Goal: Task Accomplishment & Management: Use online tool/utility

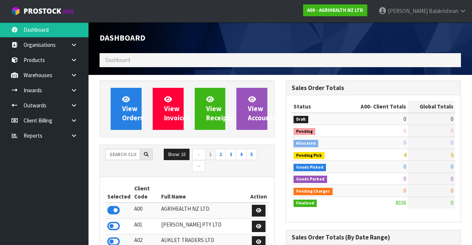
scroll to position [611, 186]
click at [126, 151] on input "text" at bounding box center [123, 154] width 35 height 11
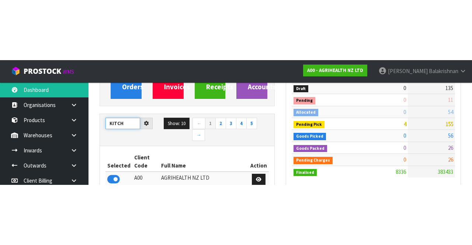
scroll to position [91, 0]
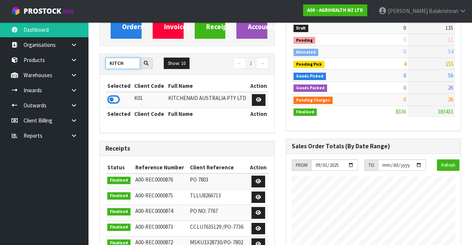
type input "KITCH"
click at [117, 96] on icon at bounding box center [113, 99] width 13 height 11
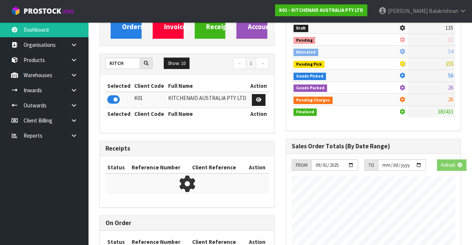
scroll to position [368639, 368911]
click at [68, 78] on link at bounding box center [77, 75] width 24 height 15
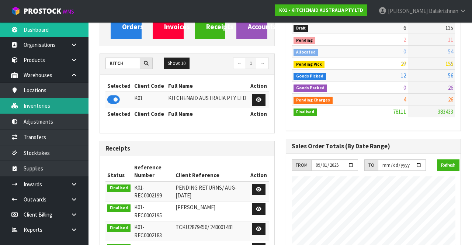
click at [27, 108] on link "Inventories" at bounding box center [44, 105] width 89 height 15
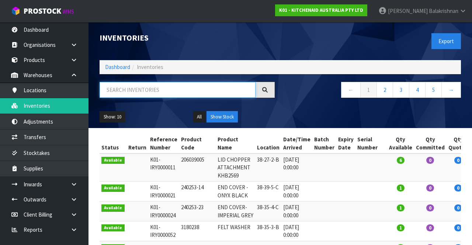
click at [154, 91] on input "text" at bounding box center [178, 90] width 156 height 16
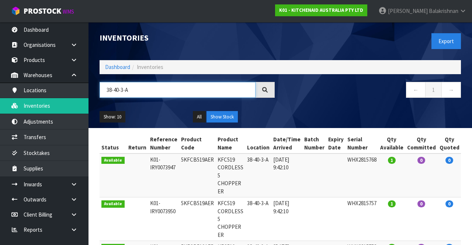
type input "38-40-3-A"
click at [114, 114] on button "Show: 10" at bounding box center [113, 117] width 26 height 12
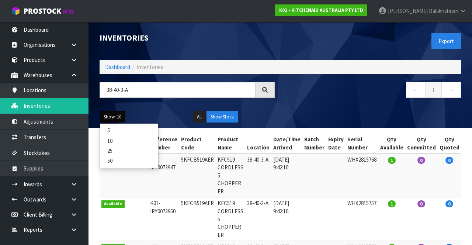
click at [121, 162] on link "50" at bounding box center [129, 161] width 58 height 10
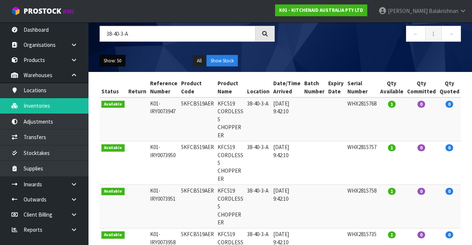
scroll to position [51, 0]
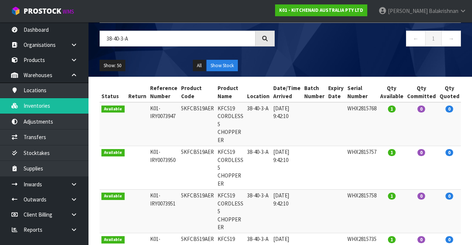
click at [154, 131] on td "K01-IRY0073947" at bounding box center [163, 124] width 31 height 44
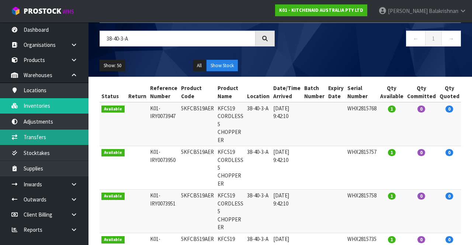
click at [40, 136] on link "Transfers" at bounding box center [44, 137] width 89 height 15
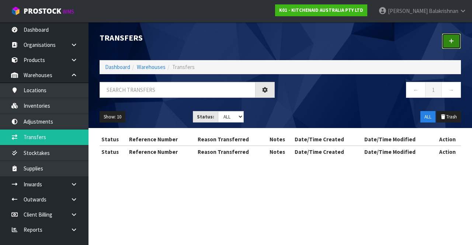
click at [446, 41] on link at bounding box center [451, 41] width 19 height 16
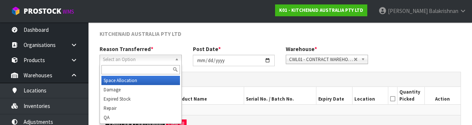
scroll to position [88, 0]
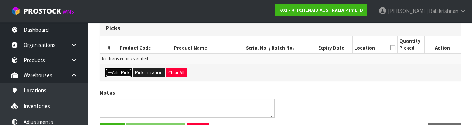
click at [119, 76] on button "Add Pick" at bounding box center [119, 72] width 26 height 9
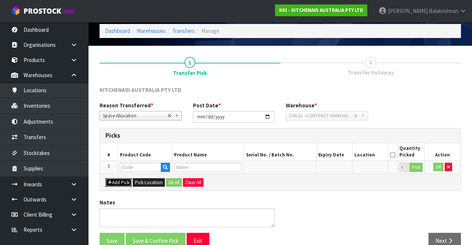
scroll to position [42, 0]
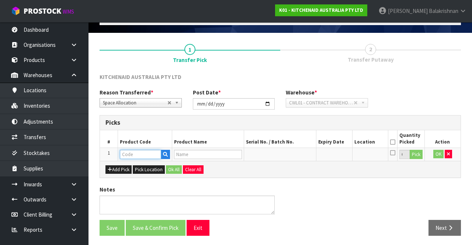
paste input "38-40-3-A"
type input "38-40-3-A"
click at [407, 157] on input "0" at bounding box center [405, 154] width 10 height 9
click at [242, 134] on th "Product Name" at bounding box center [208, 138] width 72 height 17
click at [149, 169] on button "Pick Location" at bounding box center [149, 169] width 32 height 9
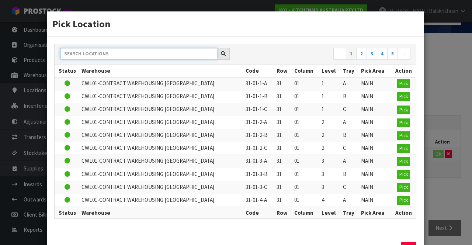
paste input "38-40-3-A"
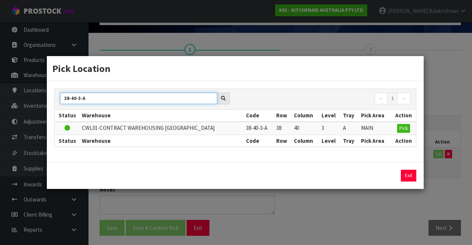
type input "38-40-3-A"
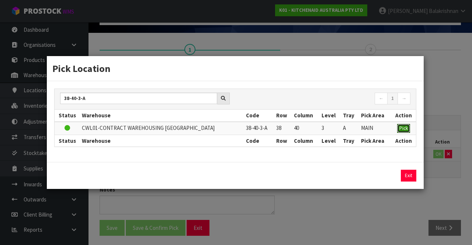
click at [406, 127] on span "Pick" at bounding box center [404, 128] width 8 height 6
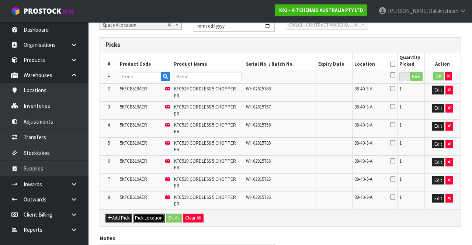
scroll to position [132, 0]
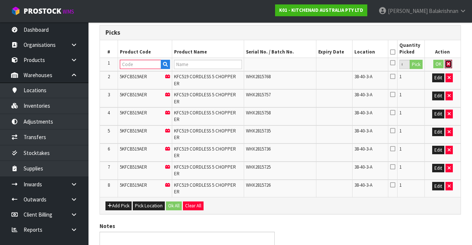
click at [449, 63] on icon "button" at bounding box center [448, 64] width 3 height 5
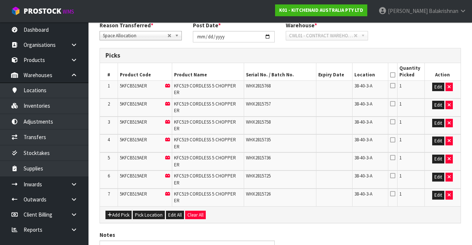
scroll to position [107, 0]
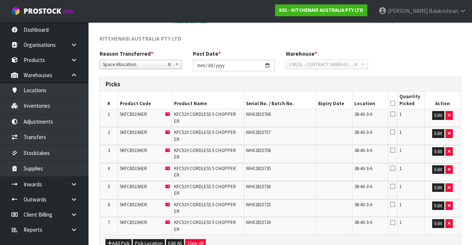
scroll to position [0, 0]
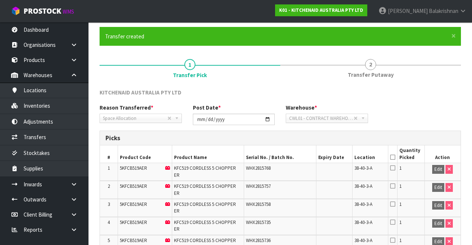
scroll to position [129, 0]
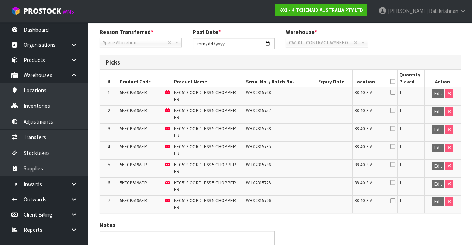
click at [394, 82] on icon at bounding box center [393, 82] width 5 height 0
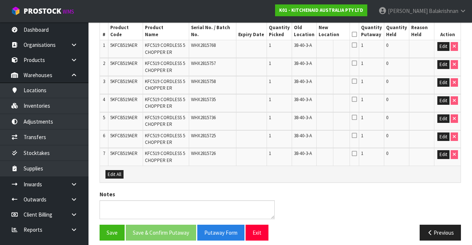
scroll to position [178, 0]
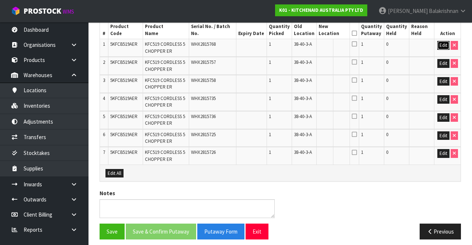
click at [439, 44] on button "Edit" at bounding box center [444, 45] width 12 height 9
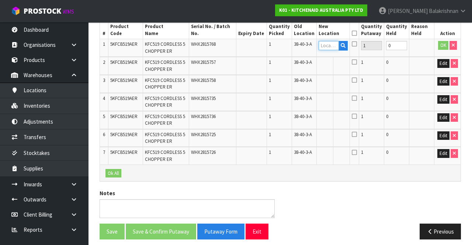
click at [339, 47] on input "text" at bounding box center [329, 45] width 20 height 9
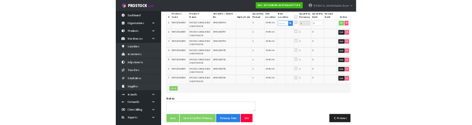
scroll to position [173, 0]
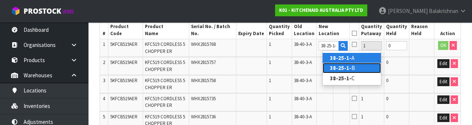
click at [357, 69] on link "38-25-1- B" at bounding box center [352, 68] width 58 height 10
type input "38-25-1-B"
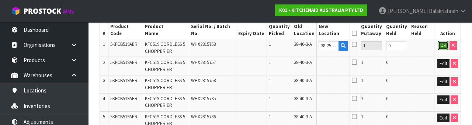
click at [442, 47] on button "OK" at bounding box center [443, 45] width 10 height 9
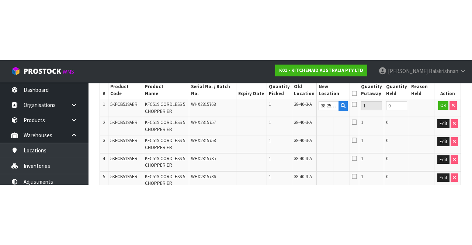
scroll to position [178, 0]
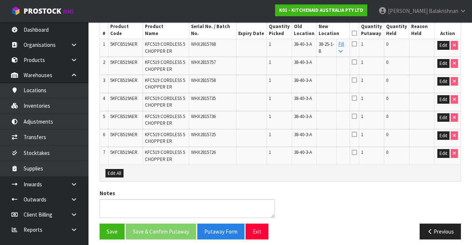
click at [344, 45] on link "Fill" at bounding box center [342, 47] width 6 height 13
click at [357, 33] on icon at bounding box center [354, 33] width 5 height 0
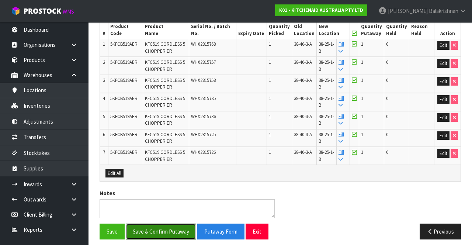
click at [168, 229] on button "Save & Confirm Putaway" at bounding box center [161, 232] width 70 height 16
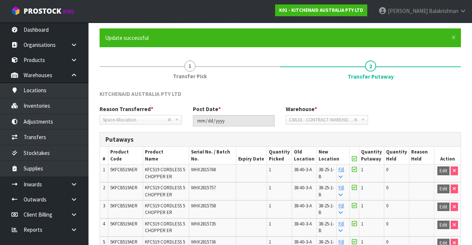
scroll to position [0, 0]
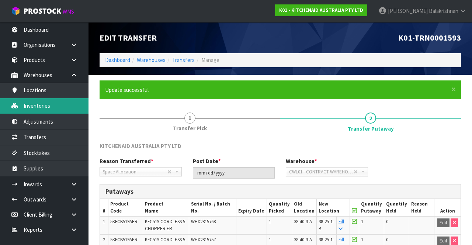
click at [33, 109] on link "Inventories" at bounding box center [44, 105] width 89 height 15
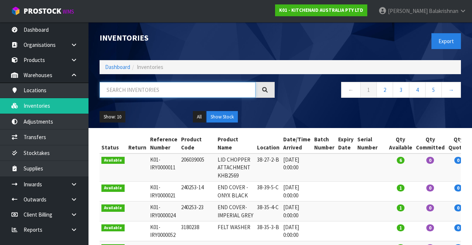
click at [167, 86] on input "text" at bounding box center [178, 90] width 156 height 16
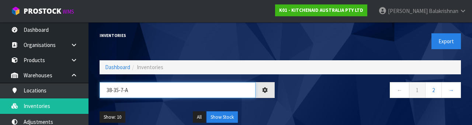
type input "38-35-7-A"
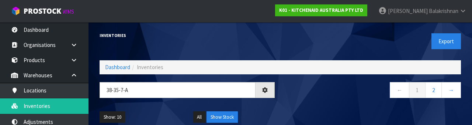
click at [323, 99] on nav "← 1 2 →" at bounding box center [373, 91] width 175 height 18
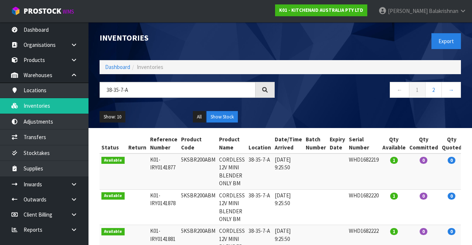
scroll to position [3, 0]
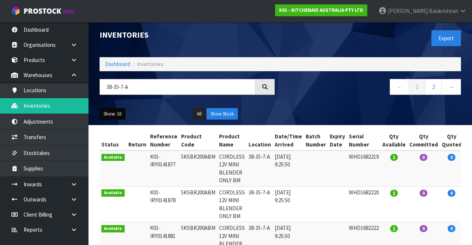
click at [113, 116] on button "Show: 10" at bounding box center [113, 114] width 26 height 12
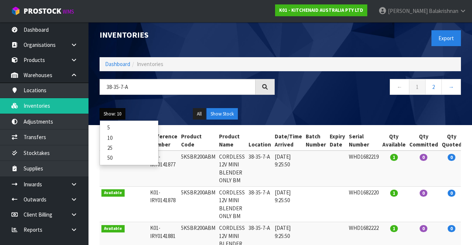
click at [123, 147] on link "25" at bounding box center [129, 148] width 58 height 10
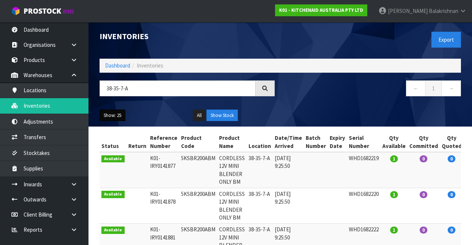
scroll to position [0, 0]
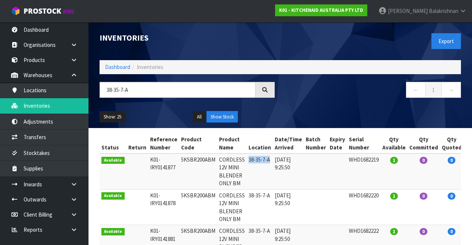
copy td "38-35-7-A"
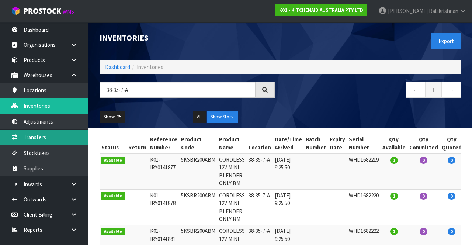
click at [64, 138] on link "Transfers" at bounding box center [44, 137] width 89 height 15
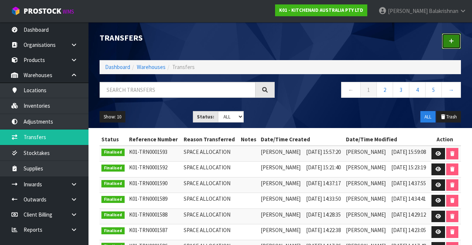
click at [445, 39] on link at bounding box center [451, 41] width 19 height 16
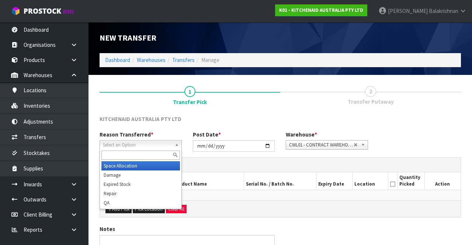
click at [161, 141] on span "Select an Option" at bounding box center [137, 145] width 69 height 9
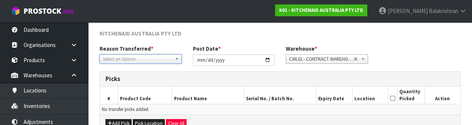
scroll to position [88, 0]
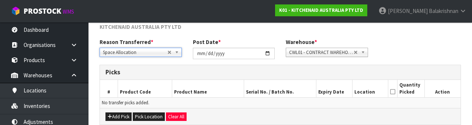
click at [412, 39] on div "Reason Transferred * Space Allocation Damage Expired Stock Repair QA Space Allo…" at bounding box center [280, 51] width 373 height 27
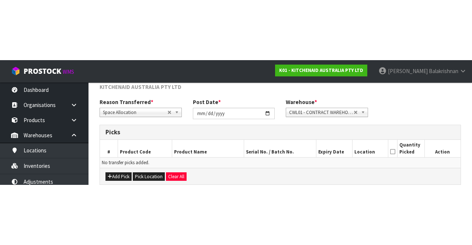
scroll to position [40, 0]
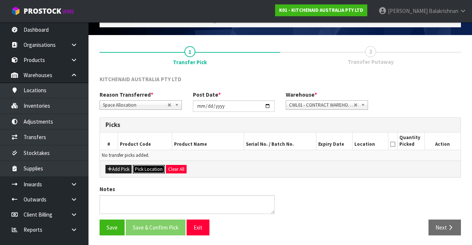
click at [147, 169] on button "Pick Location" at bounding box center [149, 169] width 32 height 9
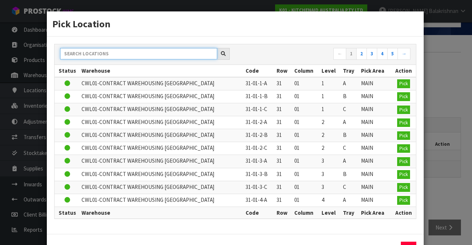
paste input "38-35-7-A"
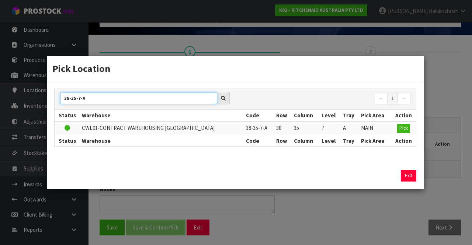
type input "38-35-7-A"
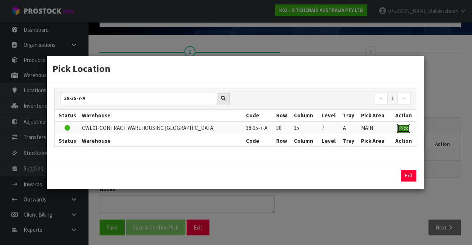
click at [402, 128] on span "Pick" at bounding box center [404, 128] width 8 height 6
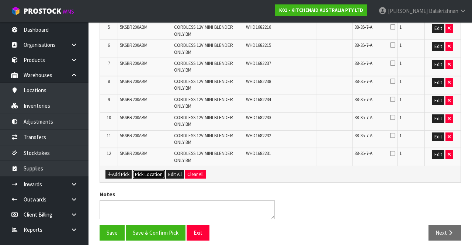
scroll to position [239, 0]
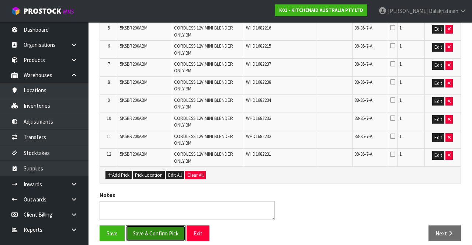
click at [164, 227] on button "Save & Confirm Pick" at bounding box center [156, 234] width 60 height 16
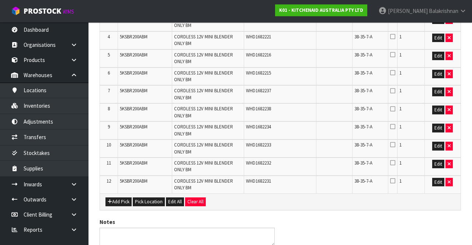
scroll to position [0, 0]
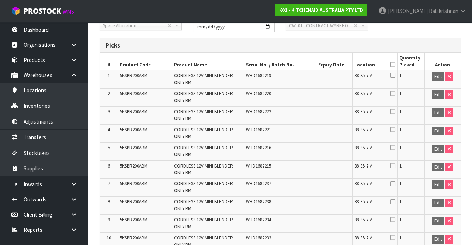
scroll to position [255, 0]
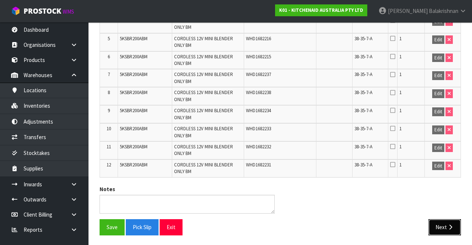
click at [447, 220] on button "Next" at bounding box center [445, 227] width 32 height 16
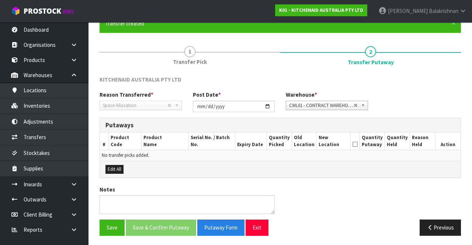
scroll to position [66, 0]
click at [441, 227] on button "Previous" at bounding box center [440, 228] width 41 height 16
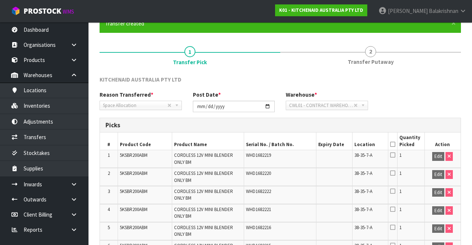
click at [393, 144] on icon at bounding box center [393, 144] width 5 height 0
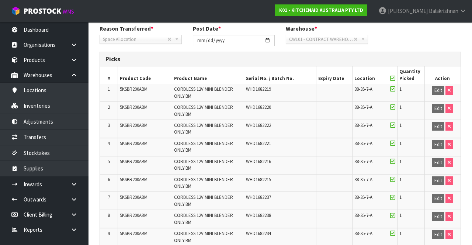
scroll to position [255, 0]
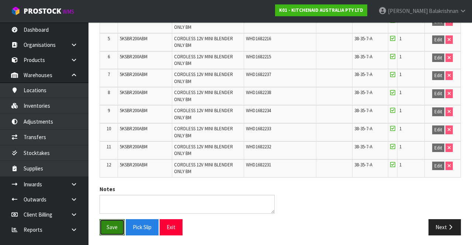
click at [112, 226] on button "Save" at bounding box center [112, 227] width 25 height 16
click at [448, 225] on icon "button" at bounding box center [450, 227] width 7 height 6
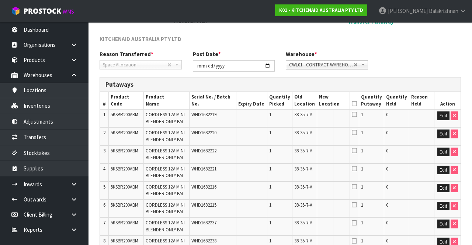
scroll to position [124, 0]
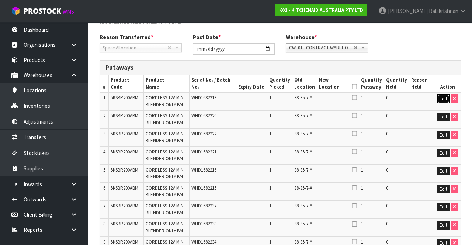
click at [444, 99] on button "Edit" at bounding box center [444, 98] width 12 height 9
click at [441, 114] on button "Edit" at bounding box center [444, 117] width 12 height 9
click at [441, 133] on button "Edit" at bounding box center [444, 135] width 12 height 9
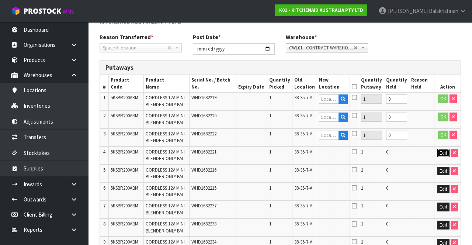
click at [443, 153] on button "Edit" at bounding box center [444, 153] width 12 height 9
click at [448, 170] on button "Edit" at bounding box center [444, 171] width 12 height 9
click at [441, 189] on button "Edit" at bounding box center [444, 189] width 12 height 9
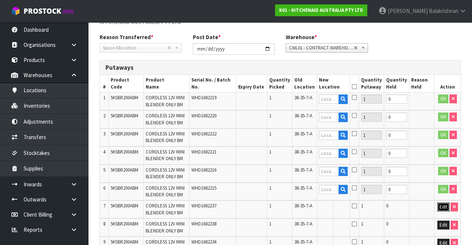
click at [444, 208] on button "Edit" at bounding box center [444, 207] width 12 height 9
click at [441, 226] on button "Edit" at bounding box center [444, 225] width 12 height 9
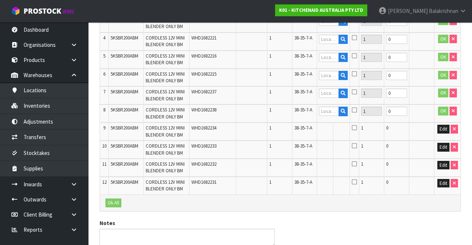
scroll to position [272, 0]
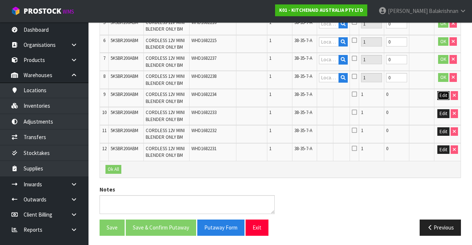
click at [442, 93] on button "Edit" at bounding box center [444, 95] width 12 height 9
click at [443, 111] on button "Edit" at bounding box center [444, 113] width 12 height 9
click at [441, 127] on button "Edit" at bounding box center [444, 131] width 12 height 9
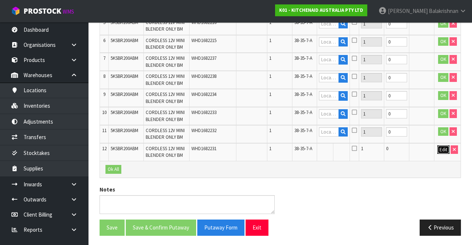
click at [441, 152] on button "Edit" at bounding box center [444, 149] width 12 height 9
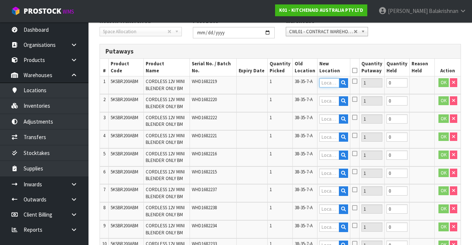
click at [332, 83] on input "text" at bounding box center [330, 82] width 20 height 9
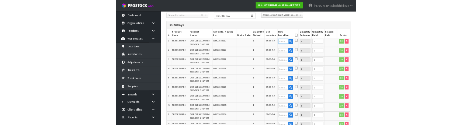
scroll to position [138, 0]
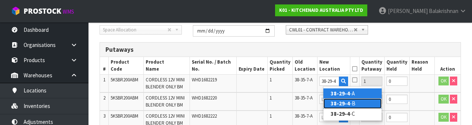
click at [357, 104] on link "38-29-4 -B" at bounding box center [353, 103] width 58 height 10
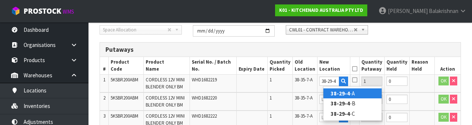
type input "38-29-4-B"
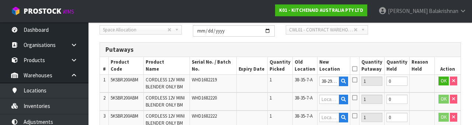
click at [358, 80] on icon at bounding box center [354, 80] width 5 height 6
click at [0, 0] on input "checkbox" at bounding box center [0, 0] width 0 height 0
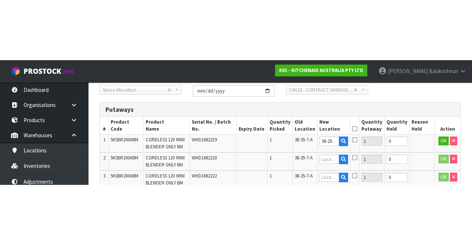
scroll to position [142, 0]
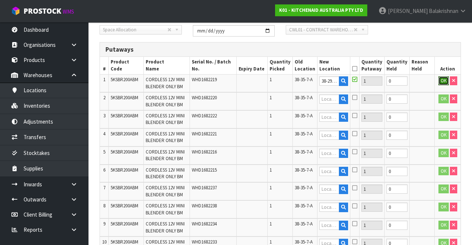
click at [441, 83] on button "OK" at bounding box center [444, 80] width 10 height 9
click at [344, 80] on link "Fill" at bounding box center [342, 82] width 6 height 13
type input "38-29-4-B"
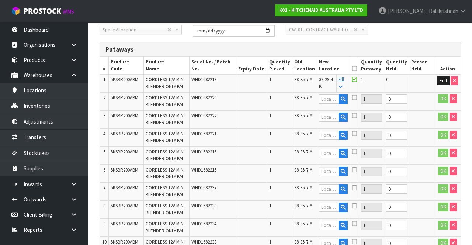
type input "38-29-4-B"
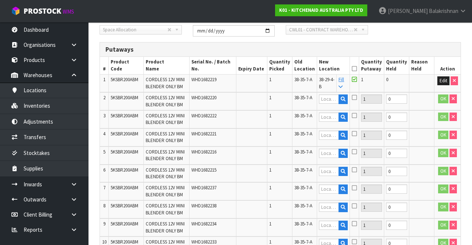
type input "38-29-4-B"
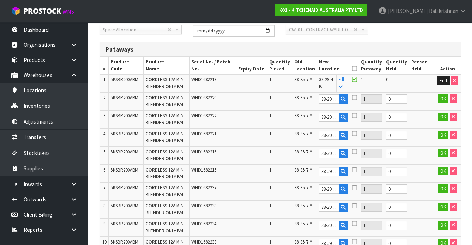
click at [357, 69] on icon at bounding box center [354, 69] width 5 height 0
click at [442, 99] on button "OK" at bounding box center [443, 98] width 10 height 9
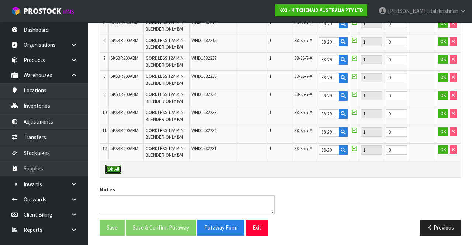
click at [112, 170] on button "Ok All" at bounding box center [114, 169] width 16 height 9
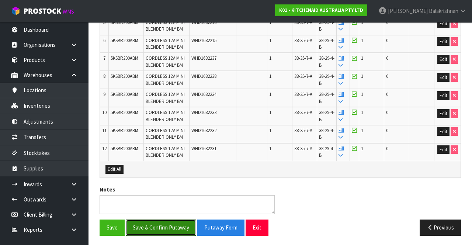
click at [175, 222] on button "Save & Confirm Putaway" at bounding box center [161, 228] width 70 height 16
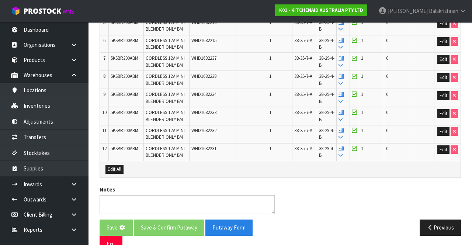
scroll to position [0, 0]
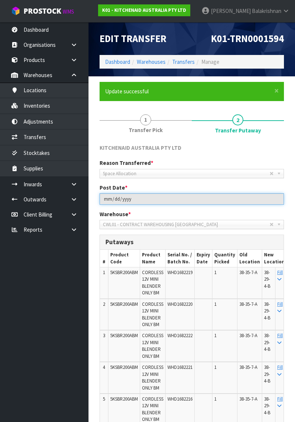
click at [282, 197] on input "[DATE]" at bounding box center [192, 198] width 185 height 11
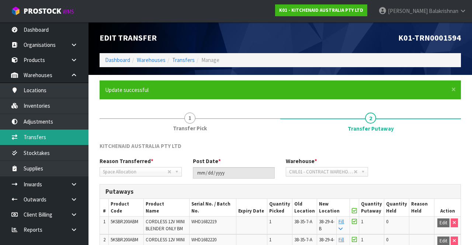
click at [35, 138] on link "Transfers" at bounding box center [44, 137] width 89 height 15
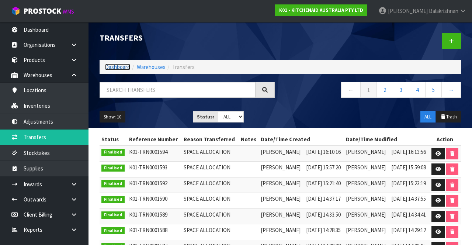
click at [116, 70] on link "Dashboard" at bounding box center [117, 66] width 25 height 7
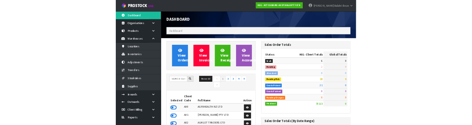
scroll to position [458, 186]
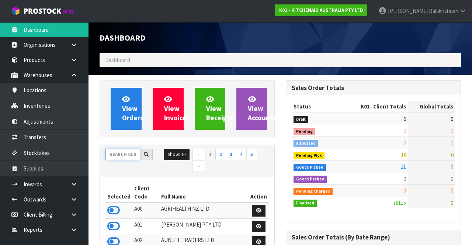
click at [124, 154] on input "text" at bounding box center [123, 154] width 35 height 11
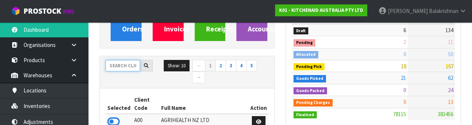
scroll to position [87, 0]
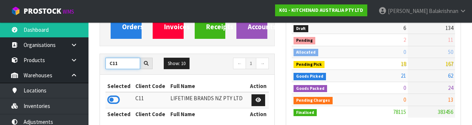
type input "C11"
click at [113, 98] on icon at bounding box center [113, 99] width 13 height 11
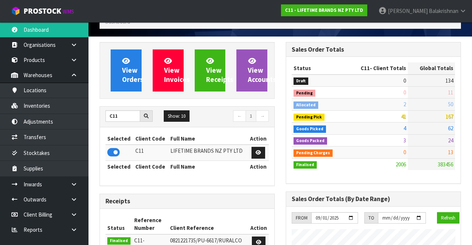
scroll to position [39, 0]
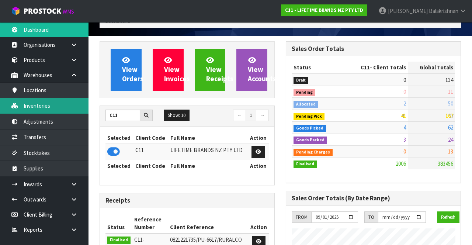
click at [65, 103] on link "Inventories" at bounding box center [44, 105] width 89 height 15
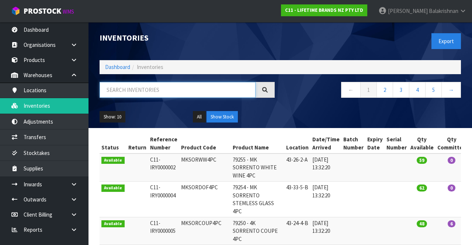
click at [150, 91] on input "text" at bounding box center [178, 90] width 156 height 16
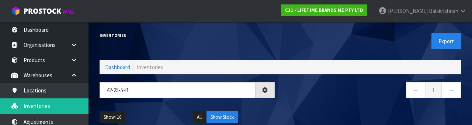
click at [347, 92] on nav "← 1 →" at bounding box center [373, 91] width 175 height 18
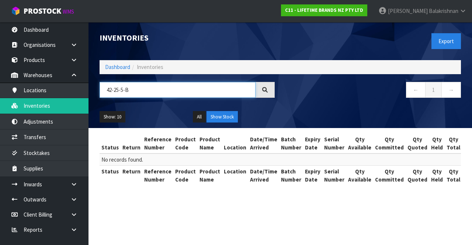
click at [121, 92] on input "42-25-5-B" at bounding box center [178, 90] width 156 height 16
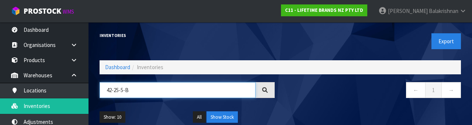
click at [136, 91] on input "42-25-5-B" at bounding box center [178, 90] width 156 height 16
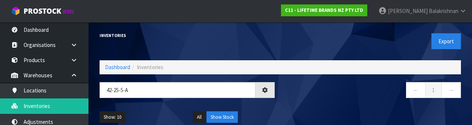
click at [334, 110] on div "Show: 10 5 10 25 50 All Show Stock" at bounding box center [280, 117] width 373 height 23
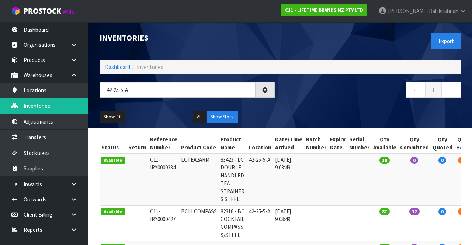
type input "42-25-5-A"
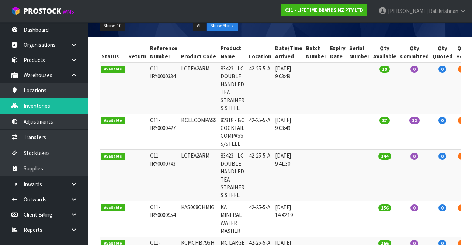
scroll to position [22, 0]
